Goal: Information Seeking & Learning: Understand process/instructions

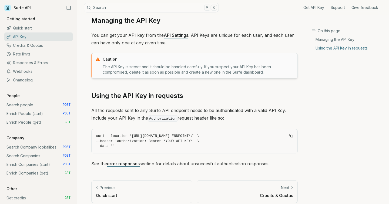
scroll to position [57, 0]
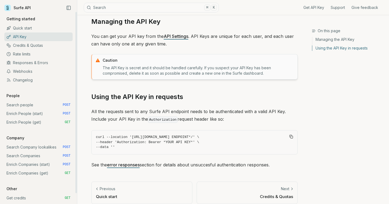
click at [23, 114] on link "Enrich People (start) POST" at bounding box center [38, 113] width 68 height 9
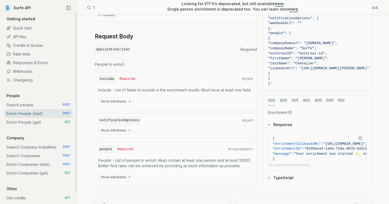
click at [30, 122] on link "Enrich People (get) GET" at bounding box center [38, 122] width 68 height 9
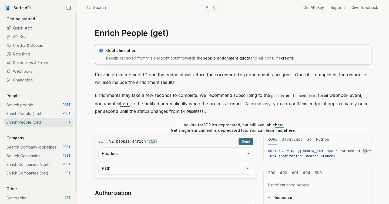
click at [44, 113] on link "Enrich People (start) POST" at bounding box center [38, 113] width 68 height 9
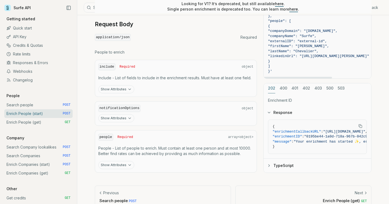
scroll to position [233, 0]
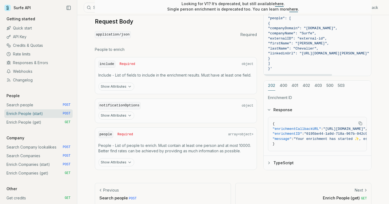
click at [286, 83] on div "202 400 401 402 403 500 503 Enrichment ID Response { "enrichmentCallbackURL" : …" at bounding box center [317, 125] width 108 height 90
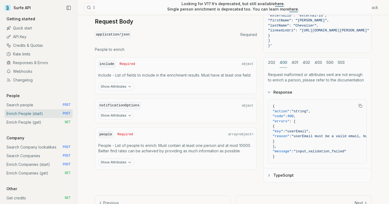
click at [273, 63] on div "cURL JavaScript Go Python curl -X POST "[URL][DOMAIN_NAME]" \ -H "Authorization…" at bounding box center [317, 47] width 108 height 269
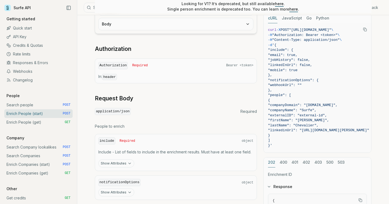
scroll to position [0, 0]
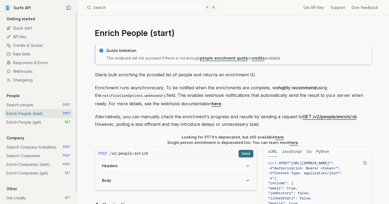
click at [35, 105] on link "Search people POST" at bounding box center [38, 104] width 68 height 9
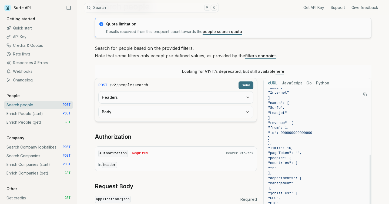
scroll to position [61, 0]
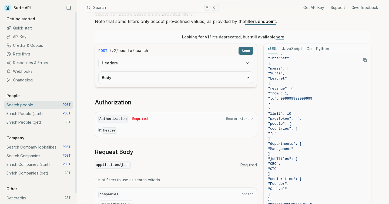
click at [25, 114] on link "Enrich People (start) POST" at bounding box center [38, 113] width 68 height 9
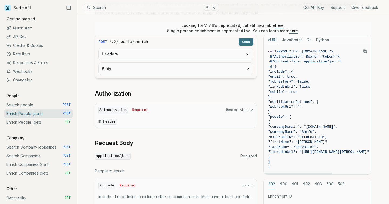
scroll to position [112, 0]
drag, startPoint x: 322, startPoint y: 126, endPoint x: 345, endPoint y: 126, distance: 23.0
click at [337, 126] on span ""companyDomain": "[DOMAIN_NAME]"," at bounding box center [302, 126] width 69 height 4
drag, startPoint x: 317, startPoint y: 130, endPoint x: 337, endPoint y: 130, distance: 20.8
click at [337, 130] on span ""companyName": "Surfe"," at bounding box center [318, 131] width 101 height 5
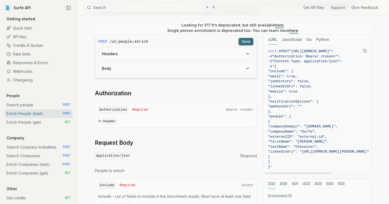
click at [337, 130] on span ""companyName": "Surfe"," at bounding box center [318, 131] width 101 height 5
drag, startPoint x: 312, startPoint y: 142, endPoint x: 327, endPoint y: 142, distance: 14.3
click at [327, 142] on span ""firstName": "[PERSON_NAME]"," at bounding box center [298, 141] width 61 height 4
click at [316, 144] on span ""lastName": "Chevalier"," at bounding box center [293, 146] width 51 height 4
drag, startPoint x: 315, startPoint y: 139, endPoint x: 328, endPoint y: 139, distance: 12.7
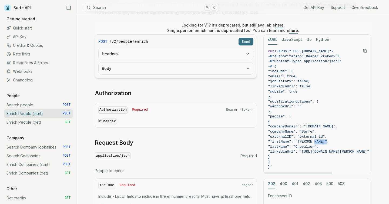
click at [328, 139] on span ""firstName": "[PERSON_NAME]"," at bounding box center [298, 141] width 61 height 4
drag, startPoint x: 313, startPoint y: 146, endPoint x: 352, endPoint y: 146, distance: 38.4
click at [352, 146] on span ""lastName": "Chevalier"," at bounding box center [318, 146] width 101 height 5
drag, startPoint x: 321, startPoint y: 150, endPoint x: 389, endPoint y: 152, distance: 68.1
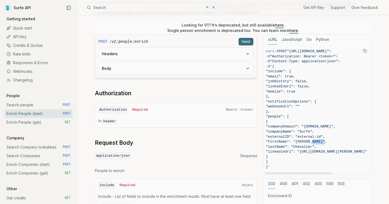
click at [389, 152] on div "Enrich People (start) Quota limitation This endpoint will not succeed if there …" at bounding box center [233, 117] width 312 height 429
click at [318, 127] on span ""companyDomain": "[DOMAIN_NAME]"," at bounding box center [316, 126] width 101 height 5
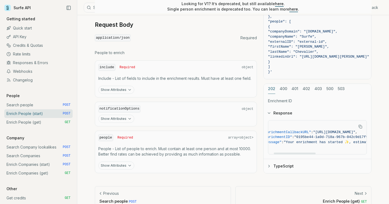
scroll to position [0, 13]
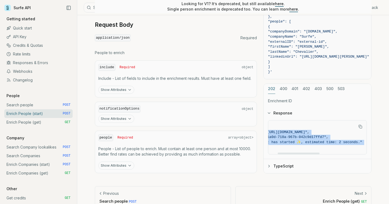
drag, startPoint x: 320, startPoint y: 130, endPoint x: 382, endPoint y: 130, distance: 62.4
click at [382, 130] on article "Enrich People (start) Quota limitation This endpoint will not succeed if there …" at bounding box center [233, 0] width 302 height 429
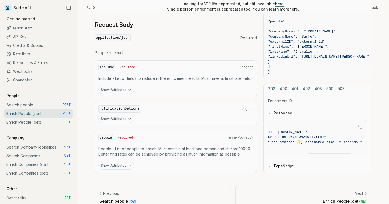
click at [301, 128] on span "{" at bounding box center [288, 127] width 148 height 5
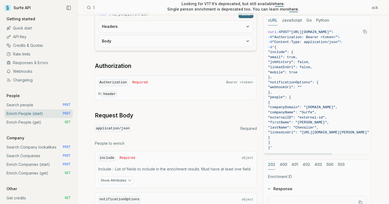
scroll to position [240, 0]
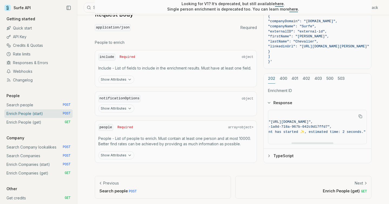
drag, startPoint x: 278, startPoint y: 120, endPoint x: 354, endPoint y: 120, distance: 76.4
click at [311, 120] on span ""[URL][DOMAIN_NAME]"" at bounding box center [289, 121] width 42 height 4
click at [345, 124] on span ""enrichmentID" : "0195be44-1a0d-718a-967b-042c9d17ffd7" ," at bounding box center [292, 126] width 148 height 5
click at [40, 123] on link "Enrich People (get) GET" at bounding box center [38, 122] width 68 height 9
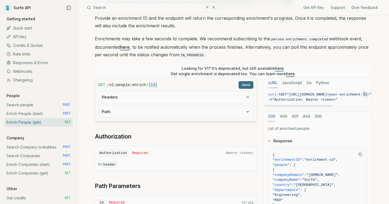
drag, startPoint x: 294, startPoint y: 93, endPoint x: 364, endPoint y: 93, distance: 69.7
click at [364, 93] on figure "curl -X GET "[URL][DOMAIN_NAME]<your-enrichment-id>" \ -H "Authorization: Beare…" at bounding box center [317, 97] width 107 height 19
drag, startPoint x: 295, startPoint y: 94, endPoint x: 388, endPoint y: 96, distance: 93.8
click at [388, 96] on div "Enrich People (get) Quota limitation Results received from this endpoint count …" at bounding box center [233, 165] width 312 height 412
click at [322, 94] on span ""[URL][DOMAIN_NAME]<your-enrichment-id>"" at bounding box center [322, 94] width 84 height 4
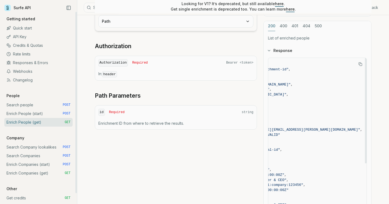
click at [31, 148] on link "Search Company lookalikes POST" at bounding box center [38, 147] width 68 height 9
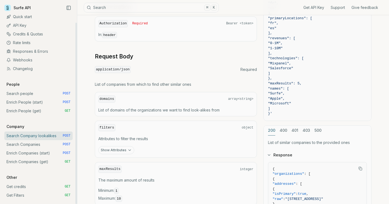
click at [27, 186] on link "Get credits GET" at bounding box center [38, 186] width 68 height 9
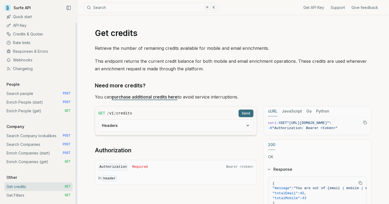
click at [36, 193] on link "Get Filters GET" at bounding box center [38, 195] width 68 height 9
